Goal: Navigation & Orientation: Find specific page/section

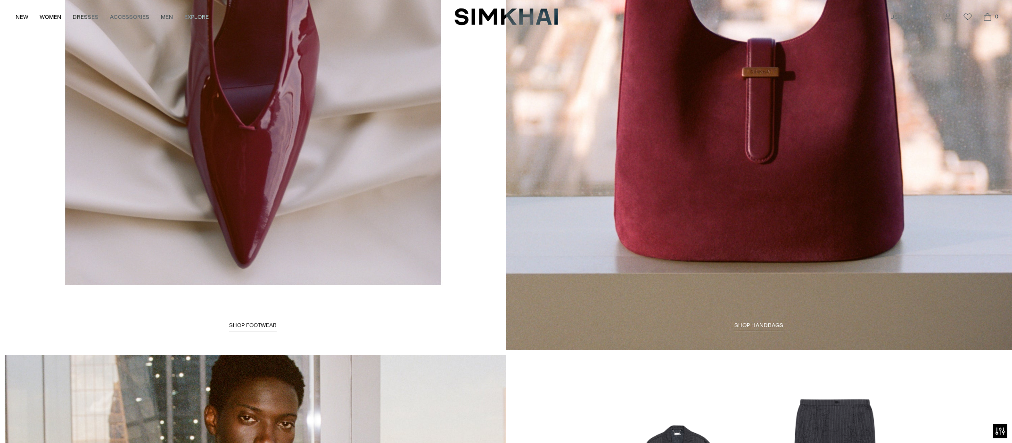
scroll to position [2473, 0]
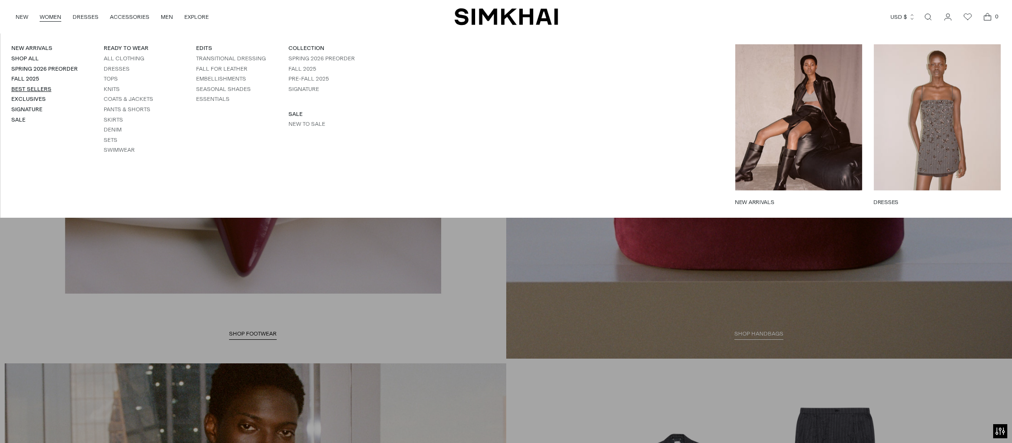
click at [23, 88] on link "Best Sellers" at bounding box center [31, 89] width 40 height 7
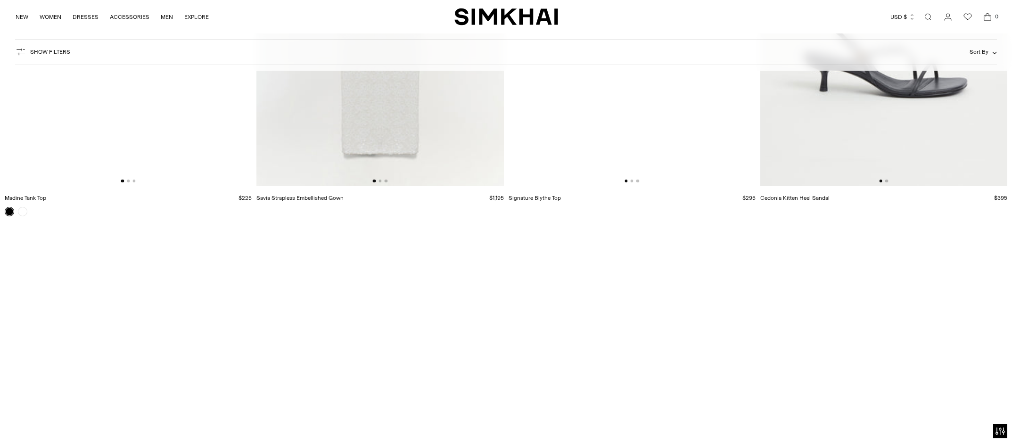
scroll to position [11281, 0]
